Goal: Navigation & Orientation: Find specific page/section

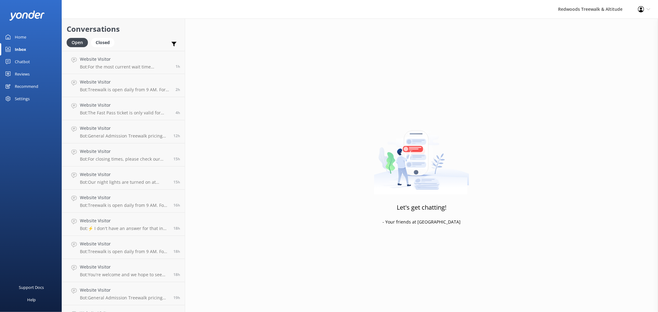
drag, startPoint x: 0, startPoint y: 0, endPoint x: 45, endPoint y: 73, distance: 85.7
click at [45, 73] on link "Reviews" at bounding box center [31, 74] width 62 height 12
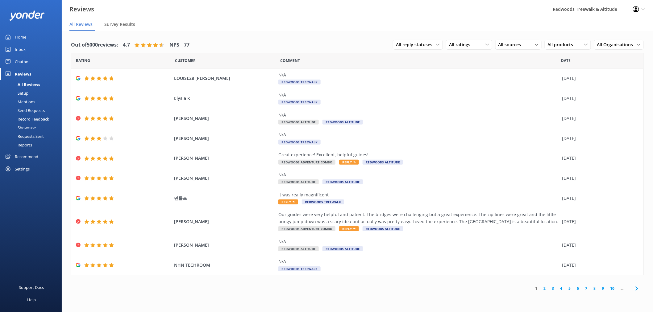
click at [40, 48] on link "Inbox" at bounding box center [31, 49] width 62 height 12
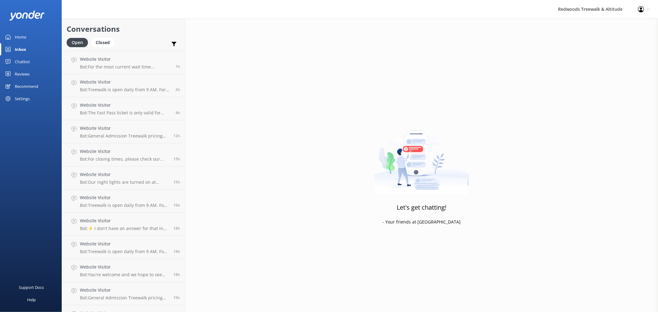
click at [45, 33] on link "Home" at bounding box center [31, 37] width 62 height 12
